Goal: Task Accomplishment & Management: Use online tool/utility

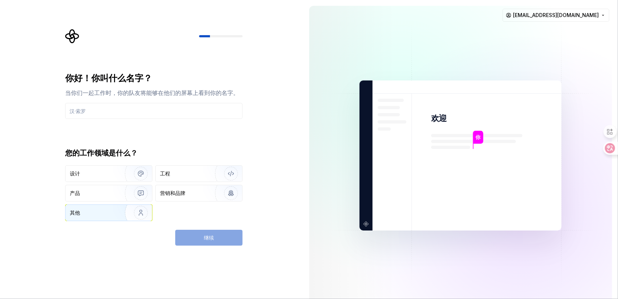
click at [113, 210] on div "其他" at bounding box center [109, 212] width 86 height 16
click at [98, 107] on input "text" at bounding box center [153, 111] width 177 height 16
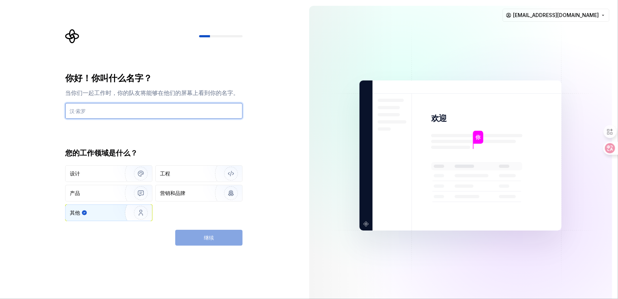
type input "s"
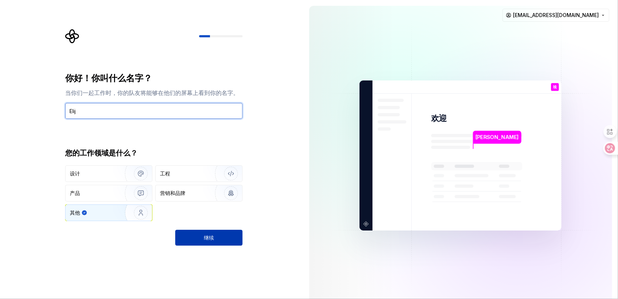
type input "Elij"
click at [218, 237] on button "继续" at bounding box center [208, 237] width 67 height 16
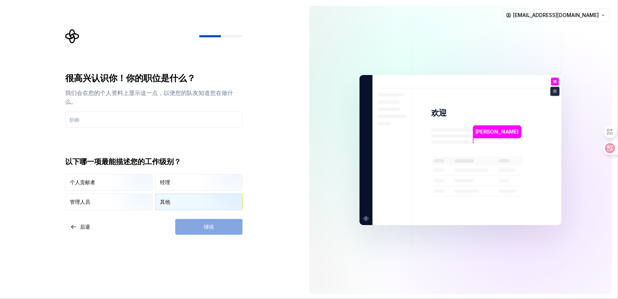
click at [179, 203] on div "其他" at bounding box center [199, 202] width 86 height 16
click at [206, 221] on div "继续" at bounding box center [208, 227] width 67 height 16
click at [210, 224] on div "继续" at bounding box center [208, 227] width 67 height 16
click at [129, 121] on input "text" at bounding box center [153, 119] width 177 height 16
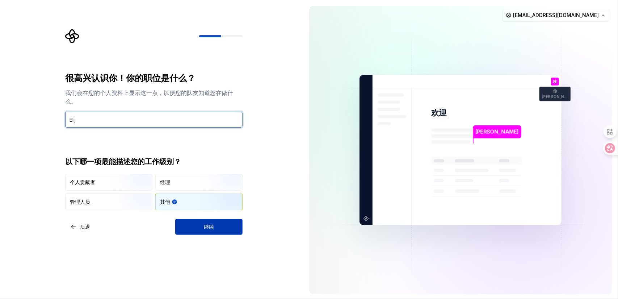
type input "Elij"
click at [210, 223] on font "继续" at bounding box center [209, 226] width 10 height 6
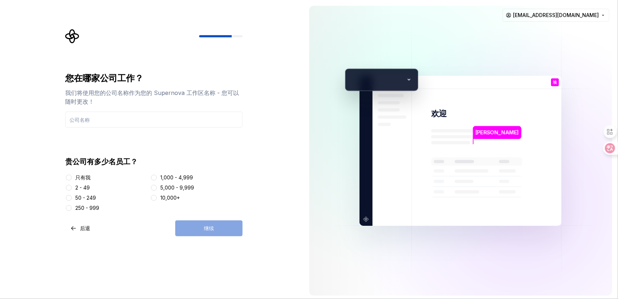
click at [81, 180] on font "只有我" at bounding box center [82, 177] width 15 height 6
click at [72, 180] on button "只有我" at bounding box center [69, 177] width 6 height 6
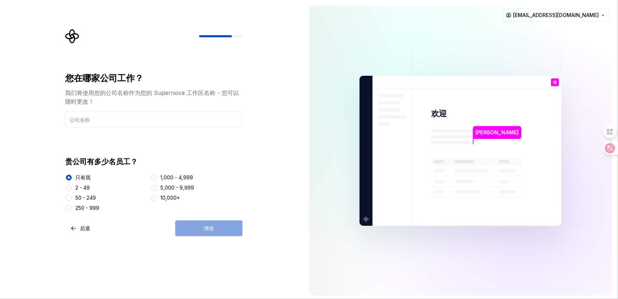
click at [213, 237] on div "您在哪家公司工作？ 我们将使用您的公司名称作为您的 Supernova 工作区名称 - 您可以随时更改！ 贵公司有多少名员工？ 只有我 2 - 49 50 -…" at bounding box center [151, 150] width 303 height 301
click at [214, 224] on div "继续" at bounding box center [208, 228] width 67 height 16
click at [130, 109] on div "您在哪家公司工作？ 我们将使用您的公司名称作为您的 Supernova 工作区名称 - 您可以随时更改！" at bounding box center [153, 99] width 177 height 55
click at [126, 120] on input "text" at bounding box center [153, 119] width 177 height 16
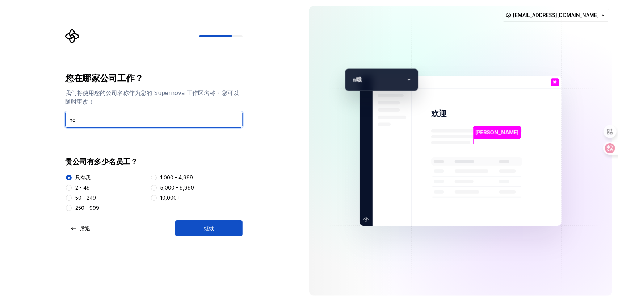
type input "no"
click at [204, 215] on div "您在哪家公司工作？ 我们将使用您的公司名称作为您的 Supernova 工作区名称 - 您可以随时更改！ no 贵公司有多少名员工？ 只有我 2 - 49 5…" at bounding box center [153, 154] width 177 height 164
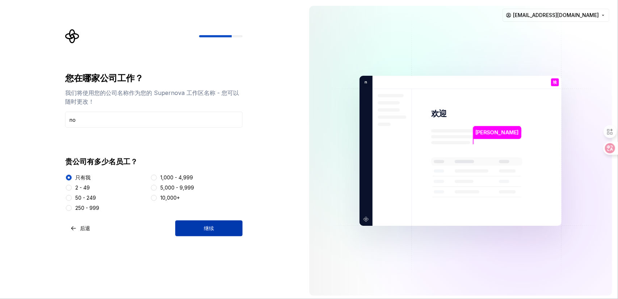
click at [210, 226] on font "继续" at bounding box center [209, 228] width 10 height 6
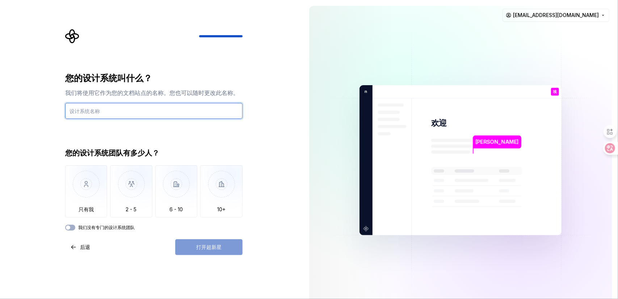
click at [109, 111] on input "text" at bounding box center [153, 111] width 177 height 16
click at [71, 226] on button "我们没有专门的设计系统团队" at bounding box center [70, 227] width 10 height 6
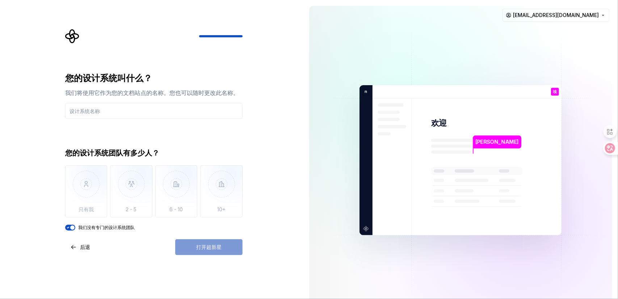
click at [69, 227] on icon "button" at bounding box center [68, 227] width 2 height 1
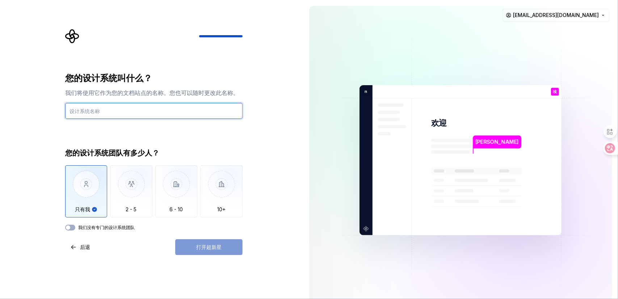
click at [121, 112] on input "text" at bounding box center [153, 111] width 177 height 16
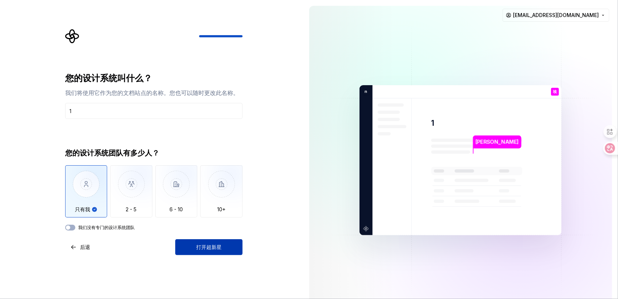
click at [222, 241] on button "打开超新星" at bounding box center [208, 247] width 67 height 16
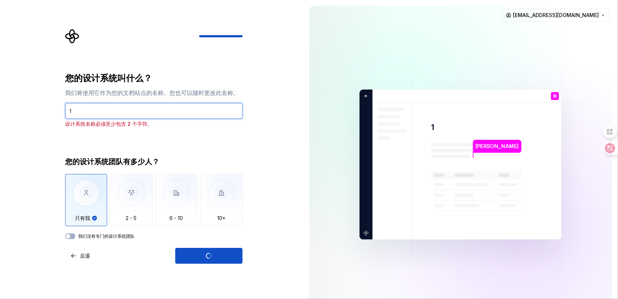
drag, startPoint x: 109, startPoint y: 107, endPoint x: 42, endPoint y: 100, distance: 67.7
click at [42, 100] on div "您的设计系统叫什么？ 我们将使用它作为您的文档站点的名称。您也可以随时更改此名称。 1 设计系统名称必须至少包含 2 个字符。 您的设计系统团队有多少人？ 只…" at bounding box center [151, 164] width 303 height 329
type input "12"
click at [219, 253] on div "打开超新星" at bounding box center [208, 256] width 67 height 16
click at [119, 106] on input "12" at bounding box center [153, 111] width 177 height 16
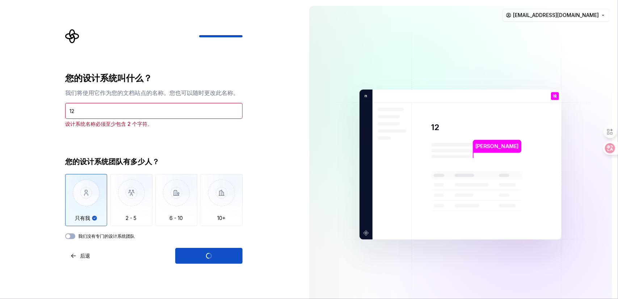
click at [153, 136] on div "您的设计系统叫什么？ 我们将使用它作为您的文档站点的名称。您也可以随时更改此名称。 12 设计系统名称必须至少包含 2 个字符。 您的设计系统团队有多少人？ …" at bounding box center [153, 155] width 177 height 166
click at [214, 135] on div "您的设计系统叫什么？ 我们将使用它作为您的文档站点的名称。您也可以随时更改此名称。 12 设计系统名称必须至少包含 2 个字符。 您的设计系统团队有多少人？ …" at bounding box center [153, 155] width 177 height 166
click at [211, 256] on div "打开超新星" at bounding box center [208, 256] width 67 height 16
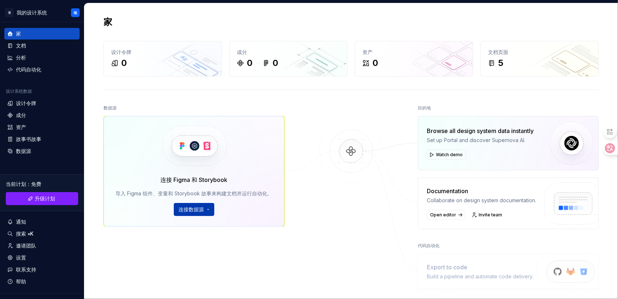
click at [201, 210] on font "连接数据源" at bounding box center [190, 209] width 25 height 6
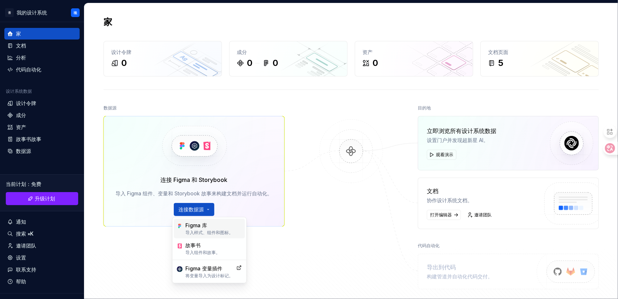
click at [208, 228] on div "Figma 库 导入样式、组件和图标。" at bounding box center [209, 228] width 48 height 14
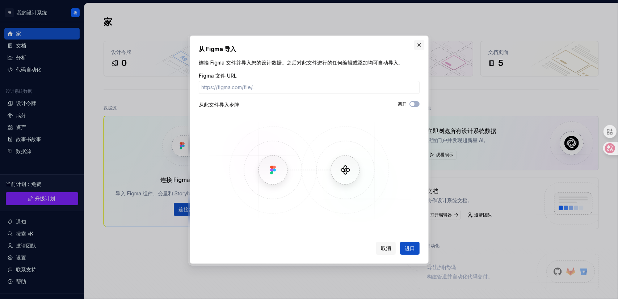
click at [420, 43] on button "button" at bounding box center [419, 45] width 10 height 10
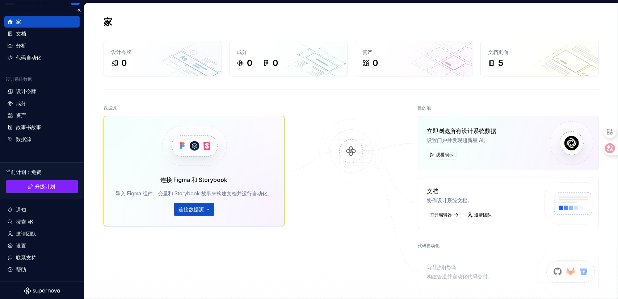
scroll to position [13, 0]
click at [52, 182] on font "升级计划" at bounding box center [45, 185] width 20 height 6
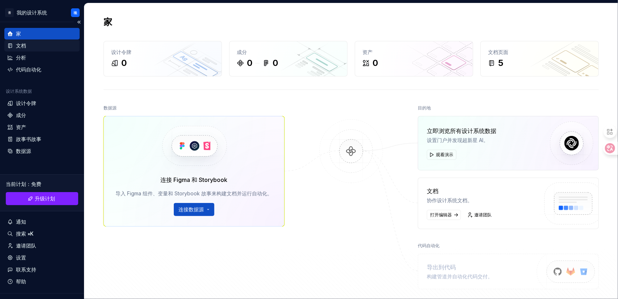
click at [28, 50] on div "文档" at bounding box center [41, 46] width 75 height 12
click at [35, 58] on div "分析" at bounding box center [41, 57] width 69 height 7
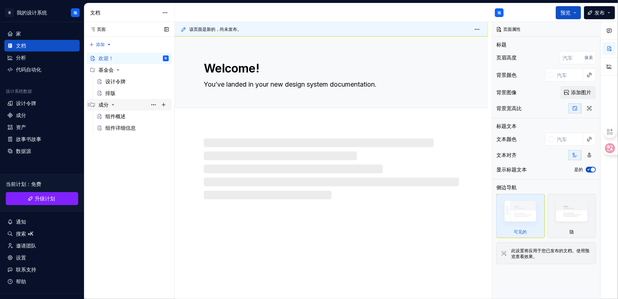
type textarea "*"
click at [30, 67] on font "代码自动化" at bounding box center [28, 69] width 25 height 6
